Goal: Use online tool/utility: Utilize a website feature to perform a specific function

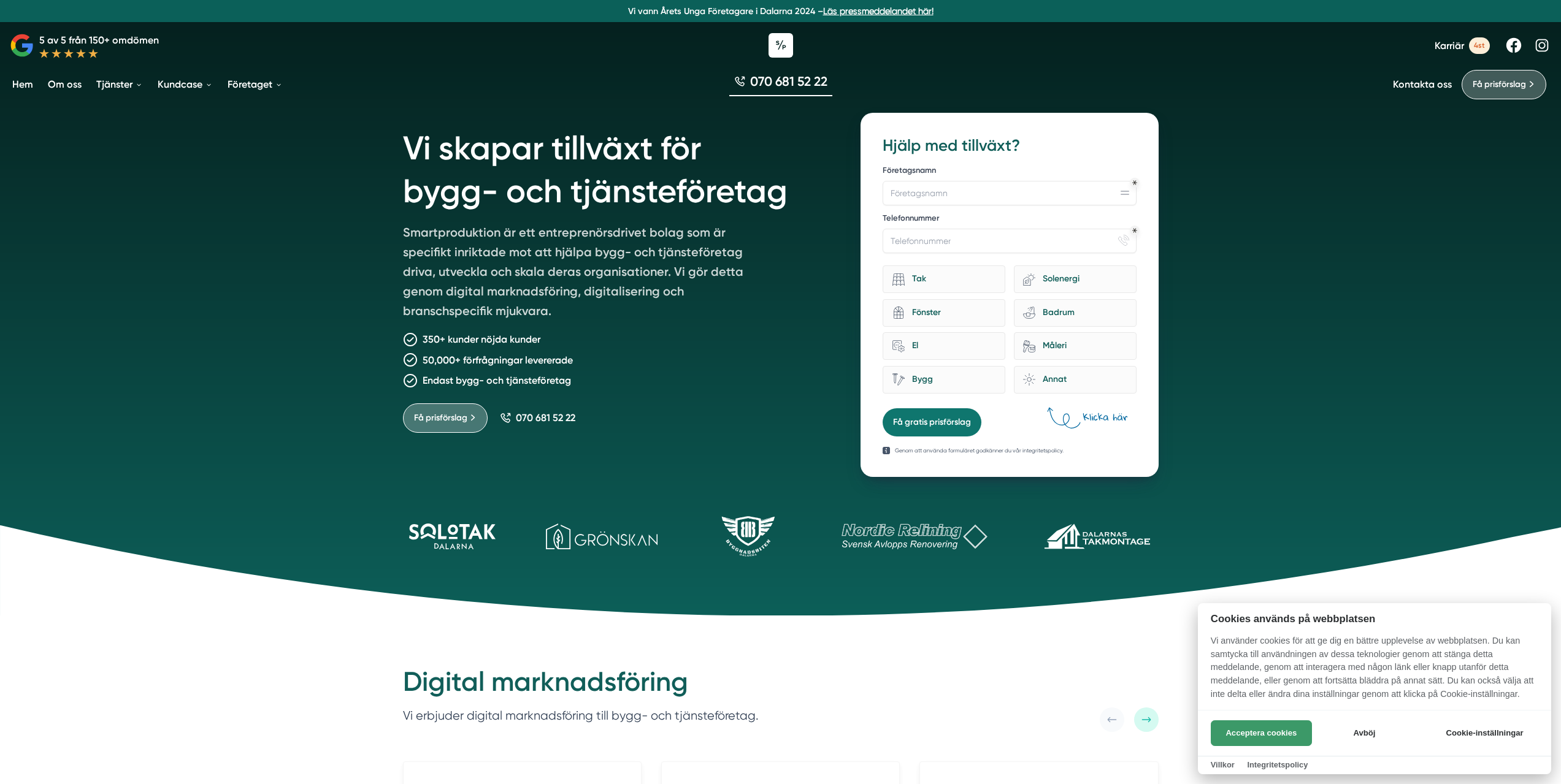
click at [1266, 731] on button "Acceptera cookies" at bounding box center [1261, 733] width 101 height 26
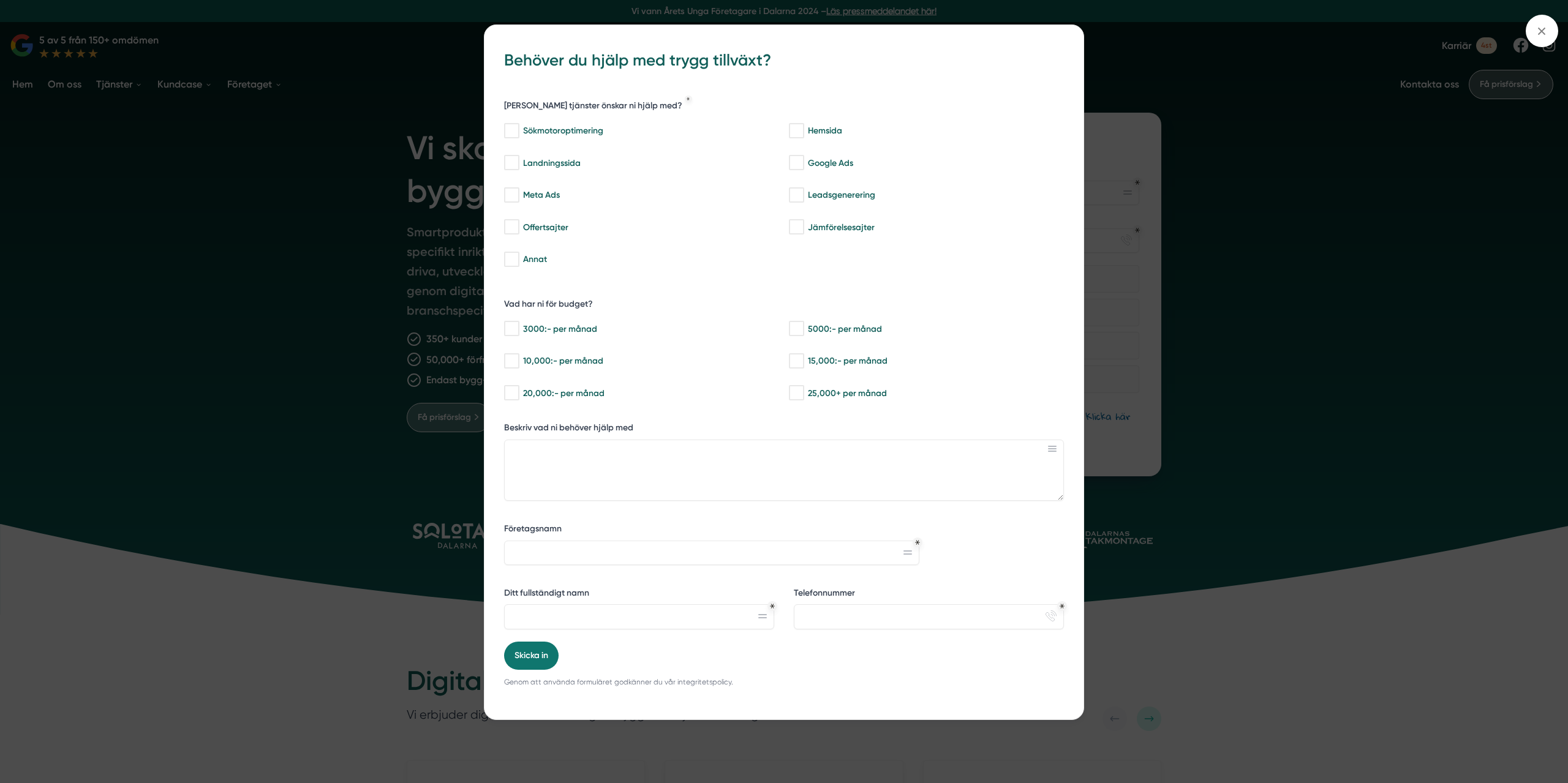
click at [198, 453] on div "bbc9b822-b2c6-488a-ab3e-9a2d59e49c7c Behöver du hjälp med trygg tillväxt? [PERS…" at bounding box center [784, 392] width 1568 height 783
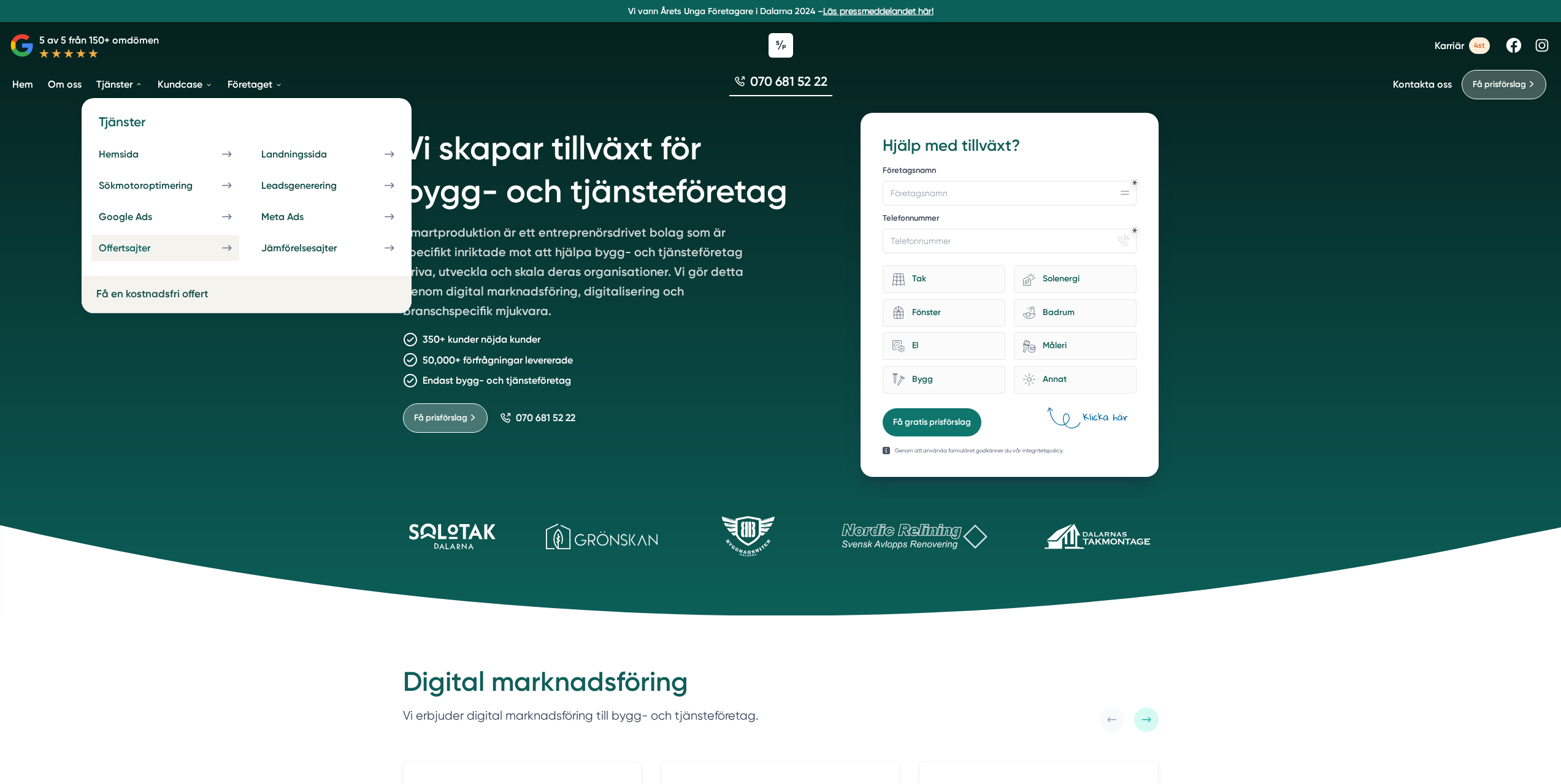
click at [144, 247] on div "Offertsajter" at bounding box center [139, 247] width 81 height 11
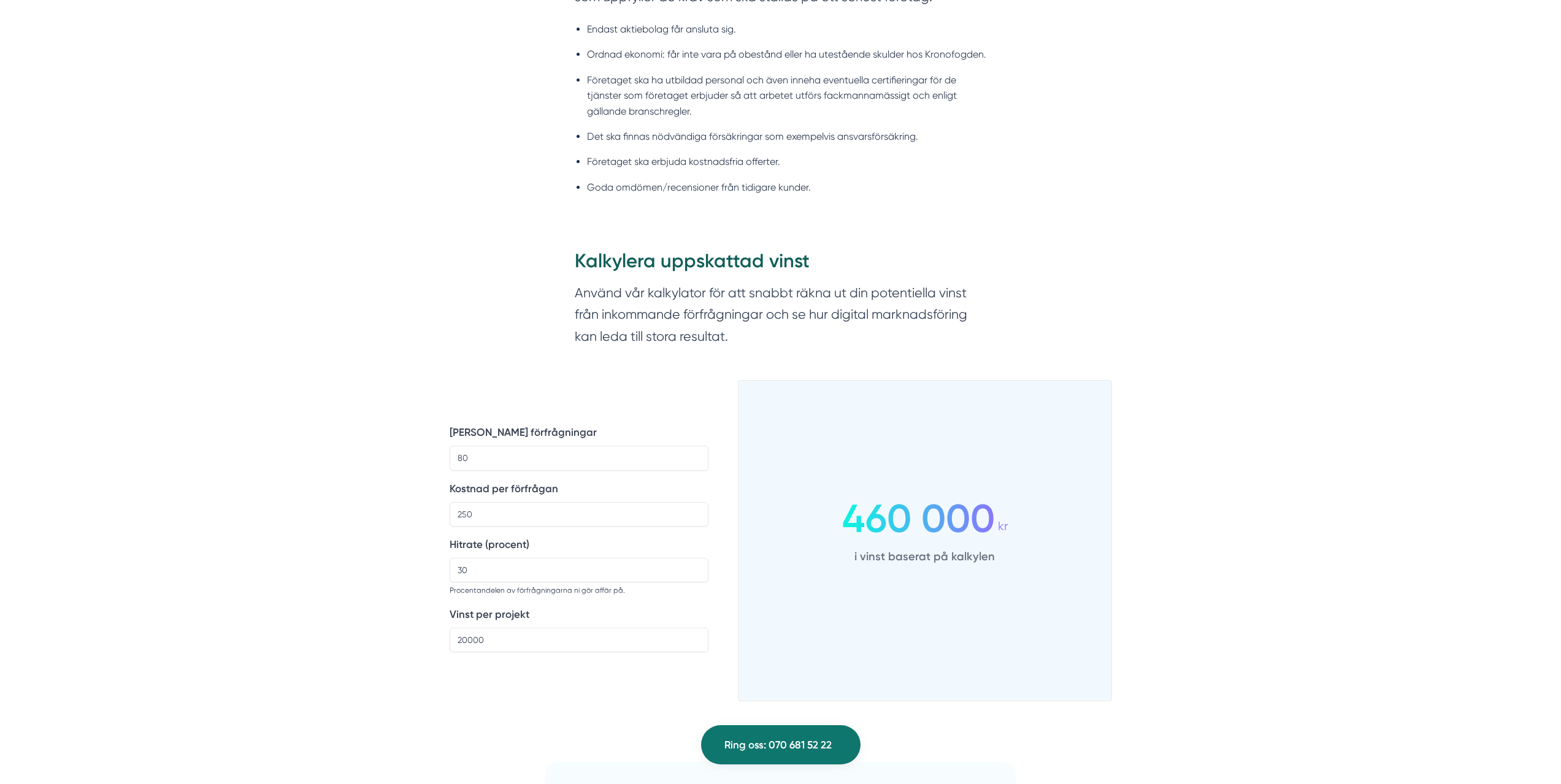
scroll to position [859, 0]
drag, startPoint x: 480, startPoint y: 461, endPoint x: 442, endPoint y: 458, distance: 38.1
type input "10"
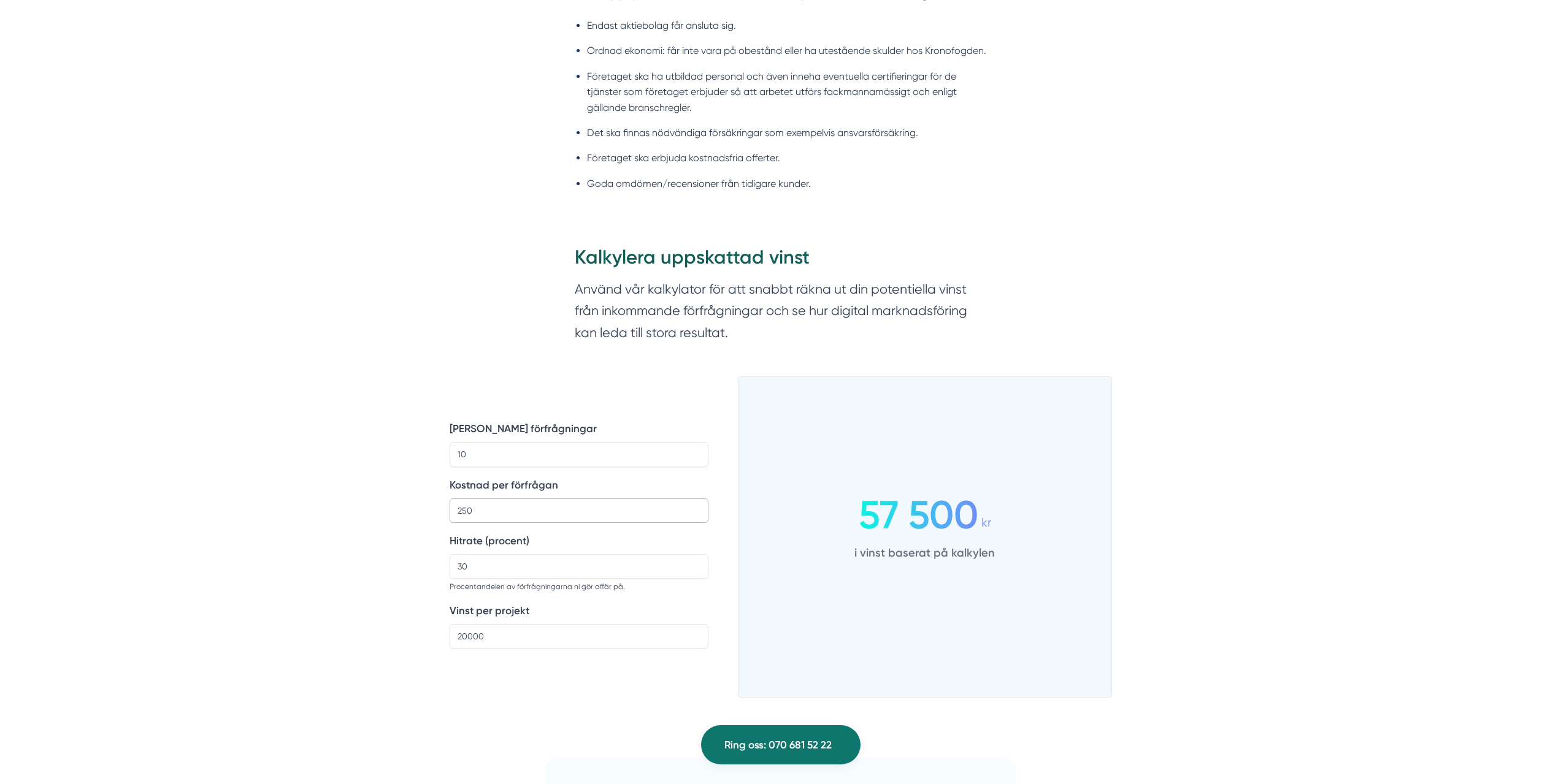
drag, startPoint x: 474, startPoint y: 509, endPoint x: 446, endPoint y: 512, distance: 28.2
click at [474, 513] on input "250" at bounding box center [579, 511] width 259 height 25
